Goal: Complete application form

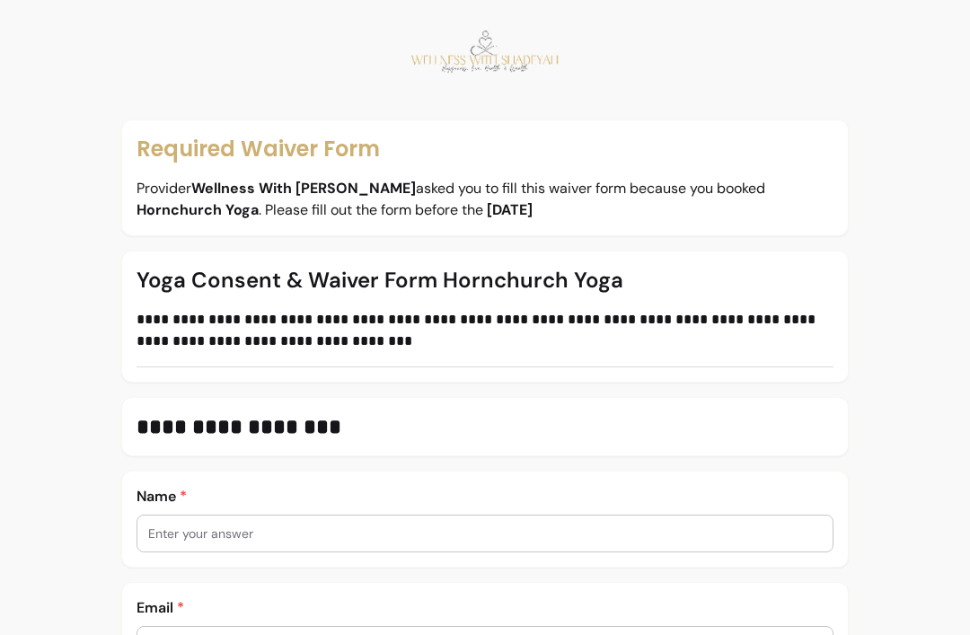
click at [397, 526] on input "text" at bounding box center [485, 534] width 674 height 18
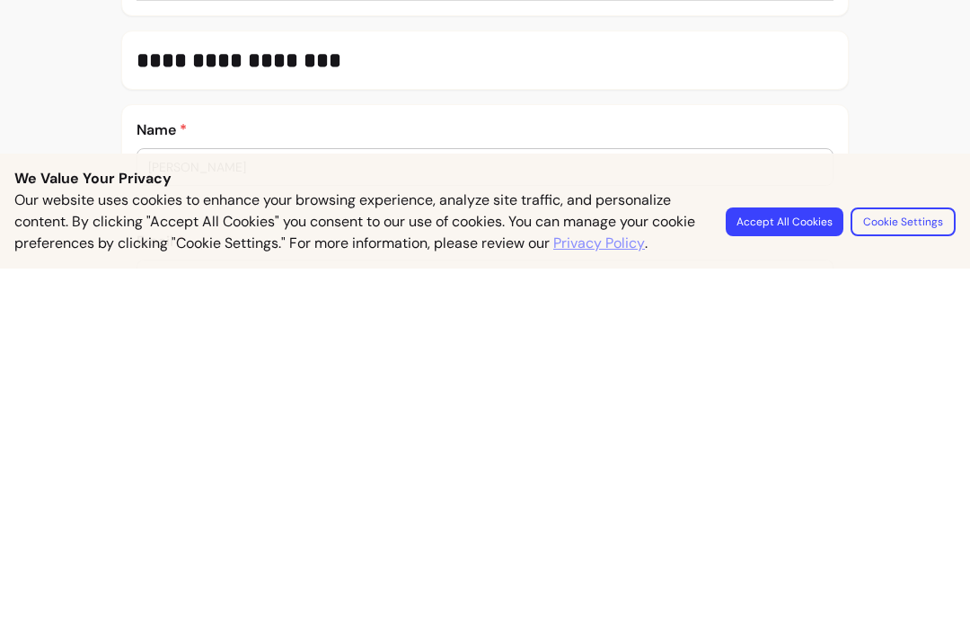
click at [804, 574] on button "Accept All Cookies" at bounding box center [785, 588] width 118 height 29
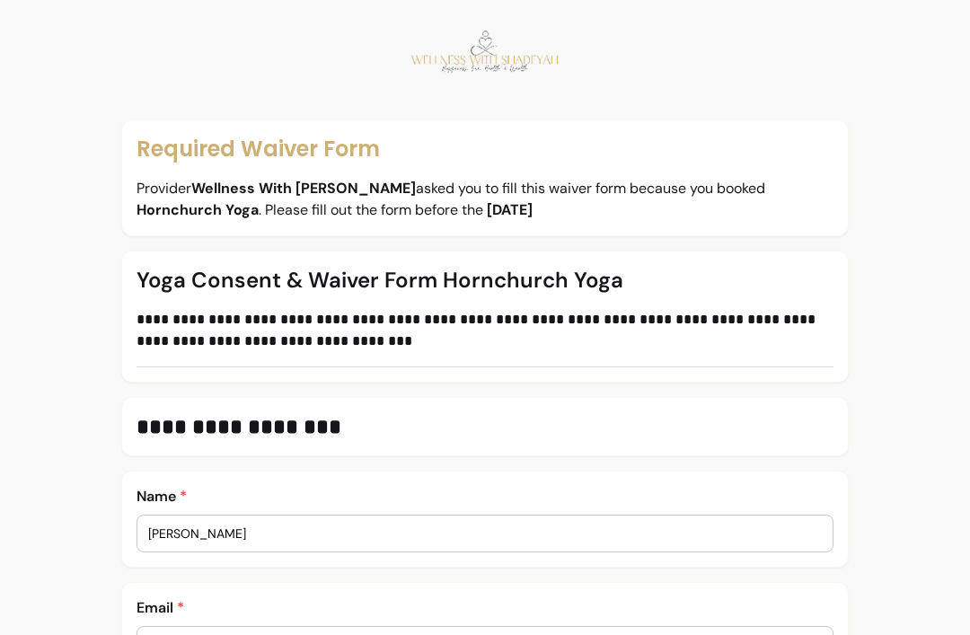
click at [325, 531] on input "[PERSON_NAME]" at bounding box center [485, 534] width 674 height 18
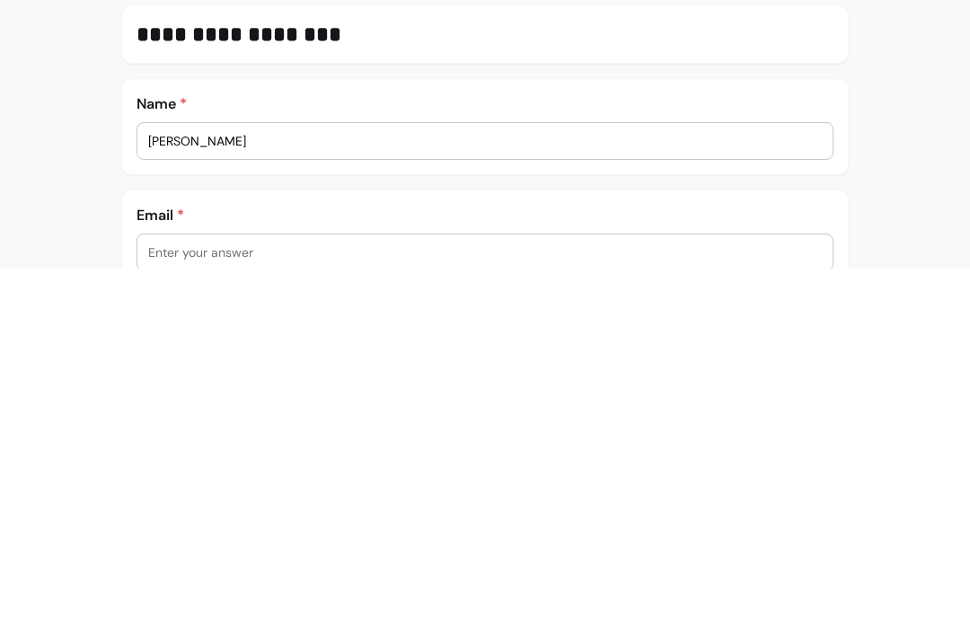
scroll to position [29, 0]
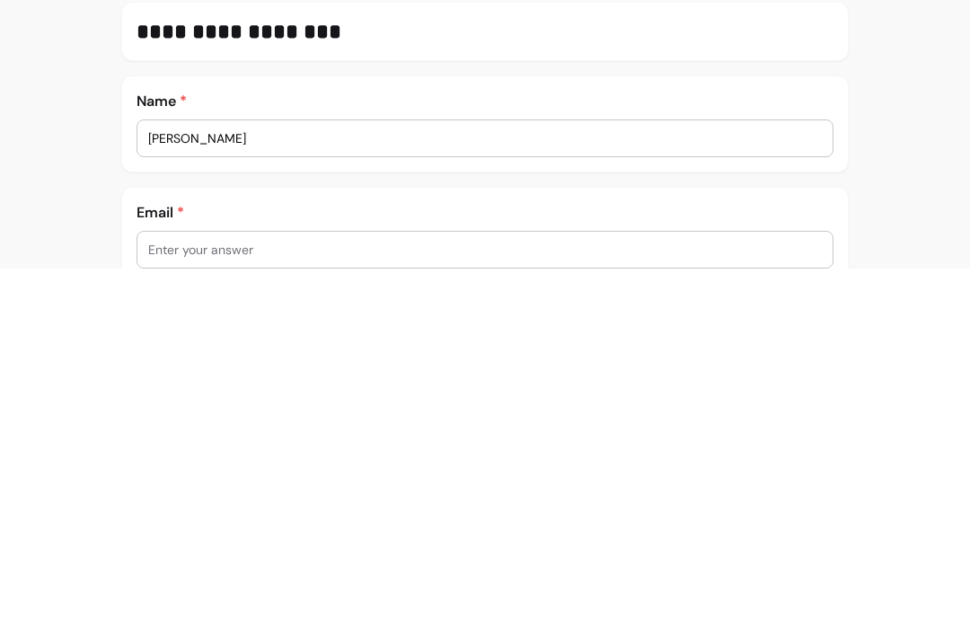
type input "[PERSON_NAME]"
click at [295, 607] on input "text" at bounding box center [485, 616] width 674 height 18
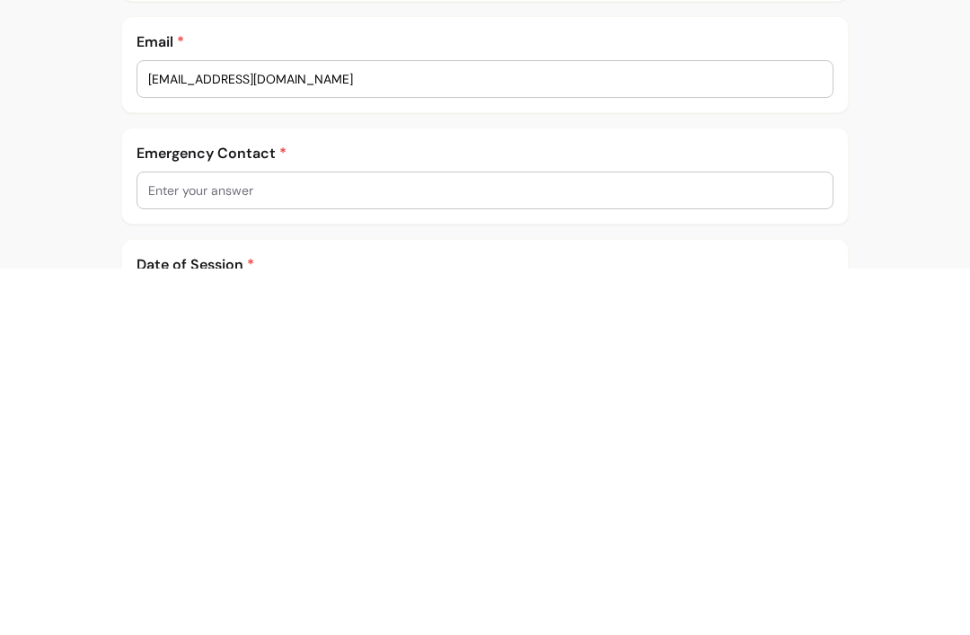
scroll to position [203, 0]
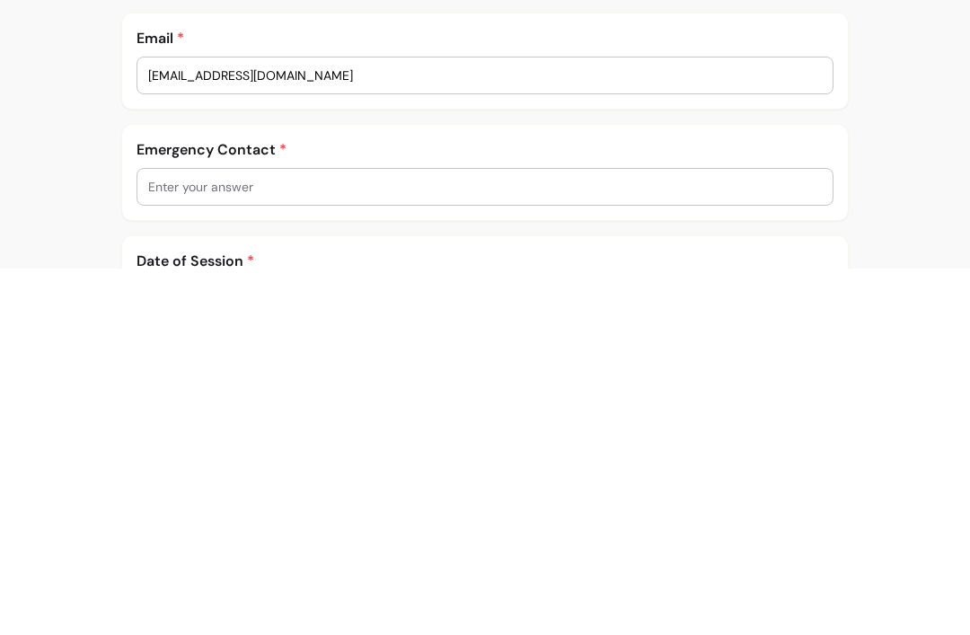
type input "[EMAIL_ADDRESS][DOMAIN_NAME]"
click at [351, 544] on input "text" at bounding box center [485, 553] width 674 height 18
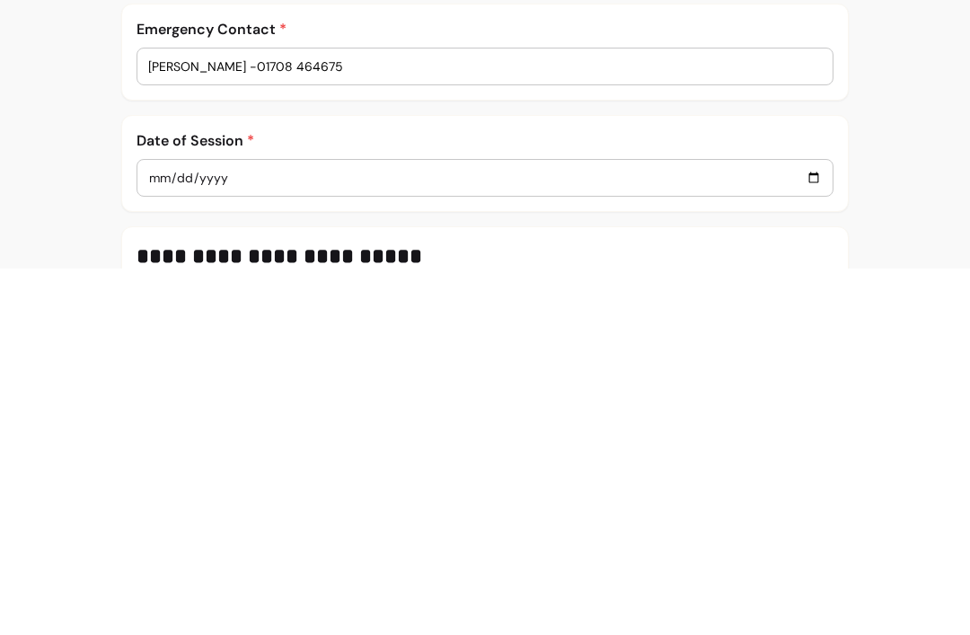
scroll to position [327, 0]
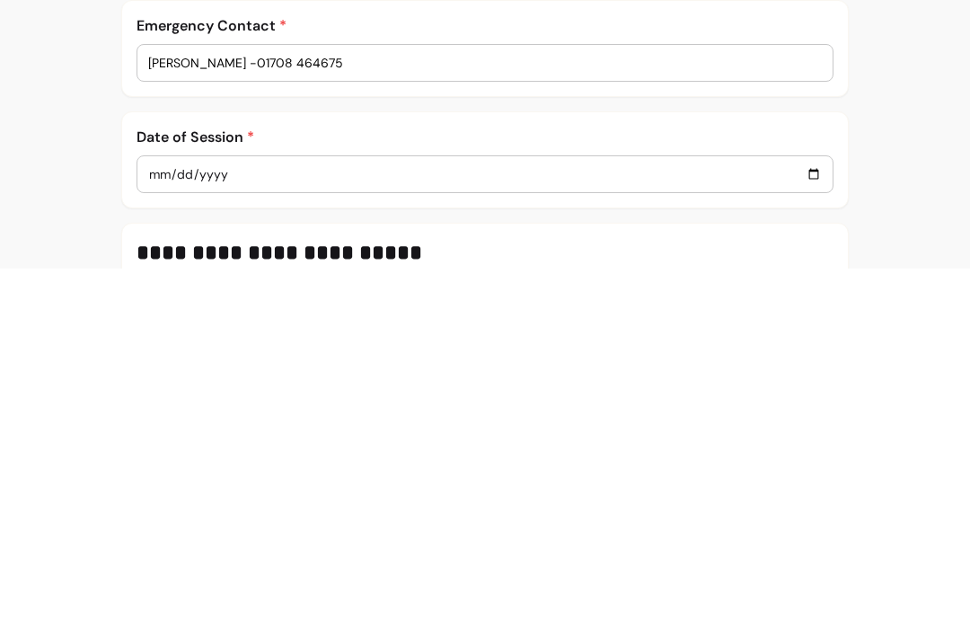
type input "[PERSON_NAME] -01708 464675"
click at [394, 531] on input "date" at bounding box center [485, 541] width 674 height 20
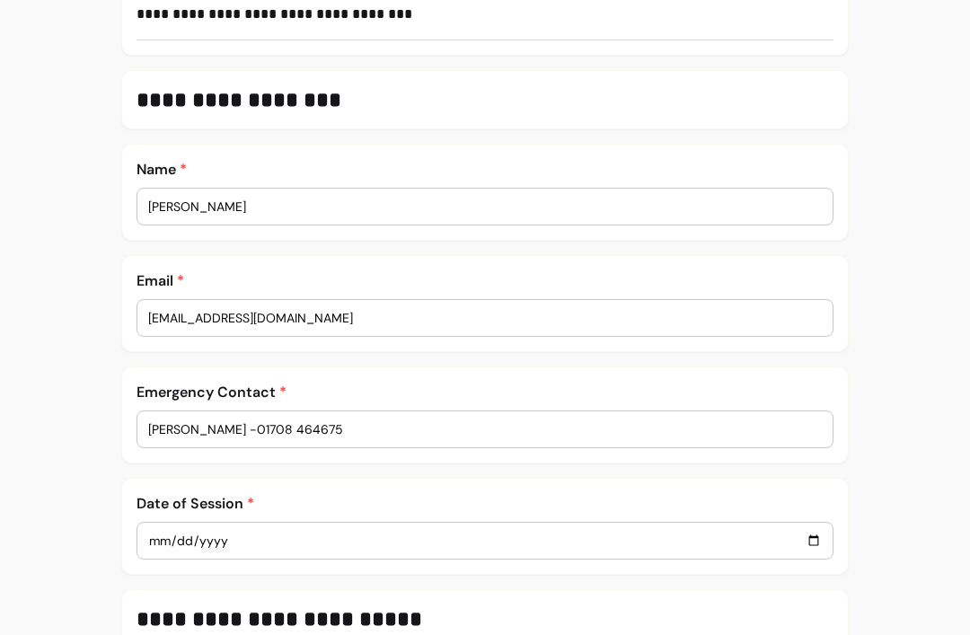
type input "[DATE]"
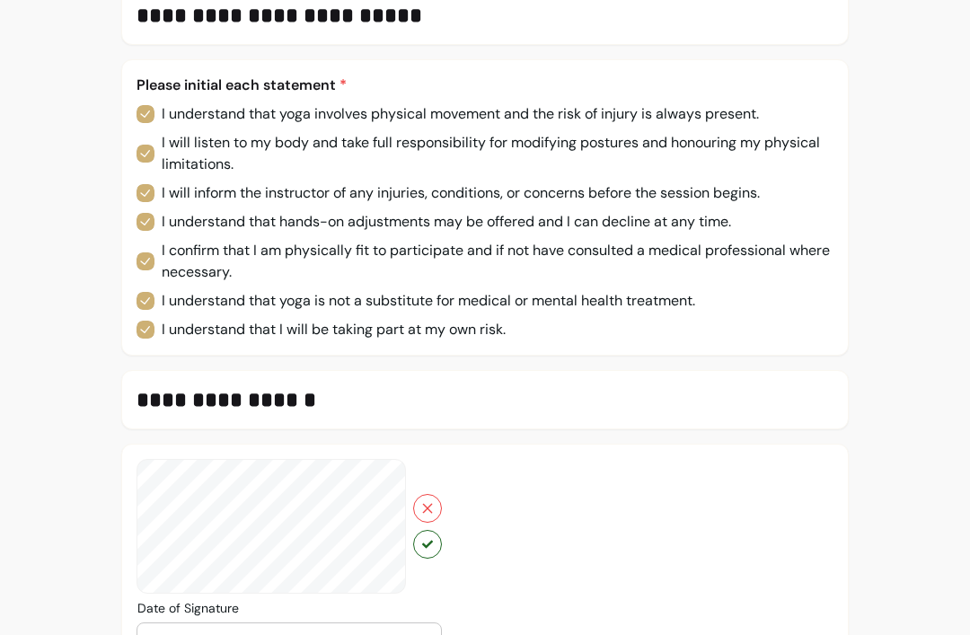
scroll to position [966, 0]
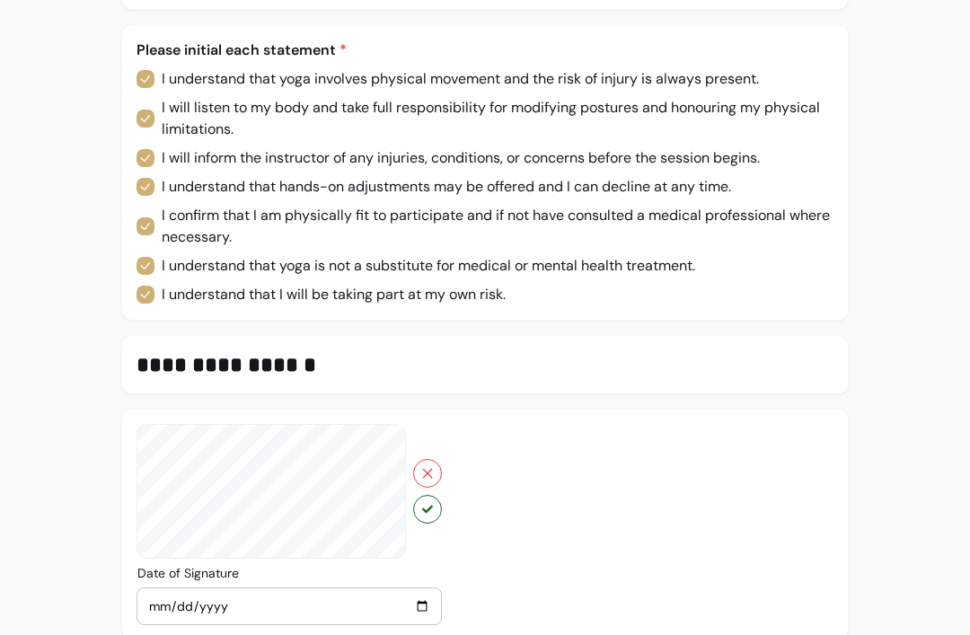
click at [432, 518] on button "button" at bounding box center [427, 509] width 29 height 29
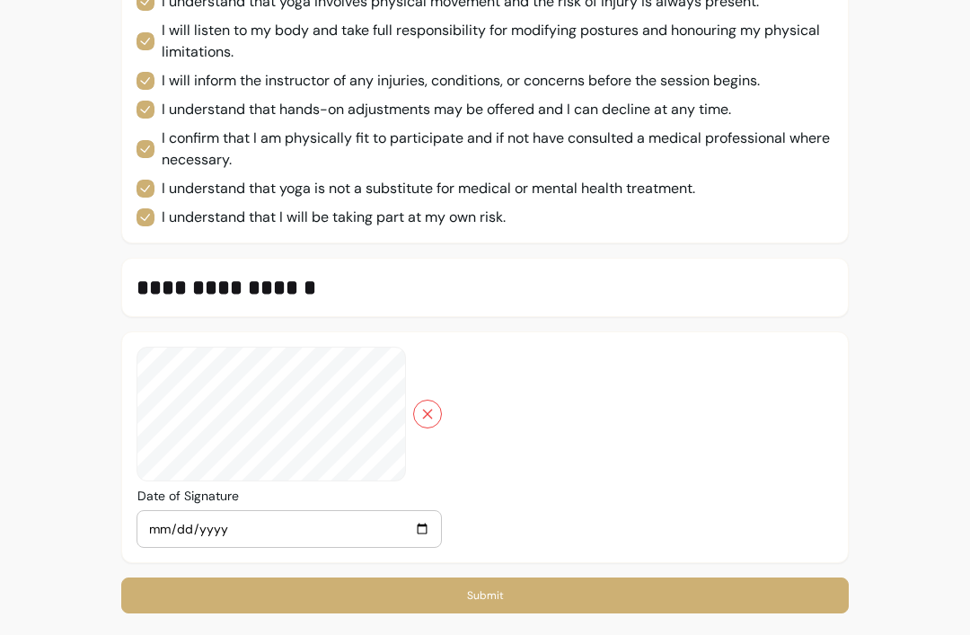
click at [487, 598] on button "Submit" at bounding box center [485, 596] width 728 height 36
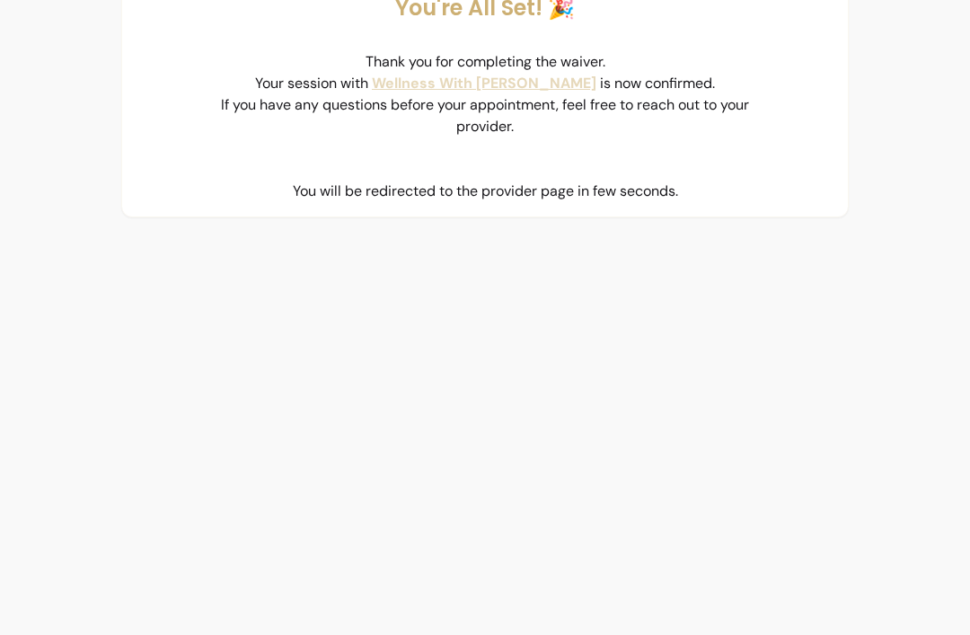
scroll to position [0, 0]
